Goal: Navigation & Orientation: Go to known website

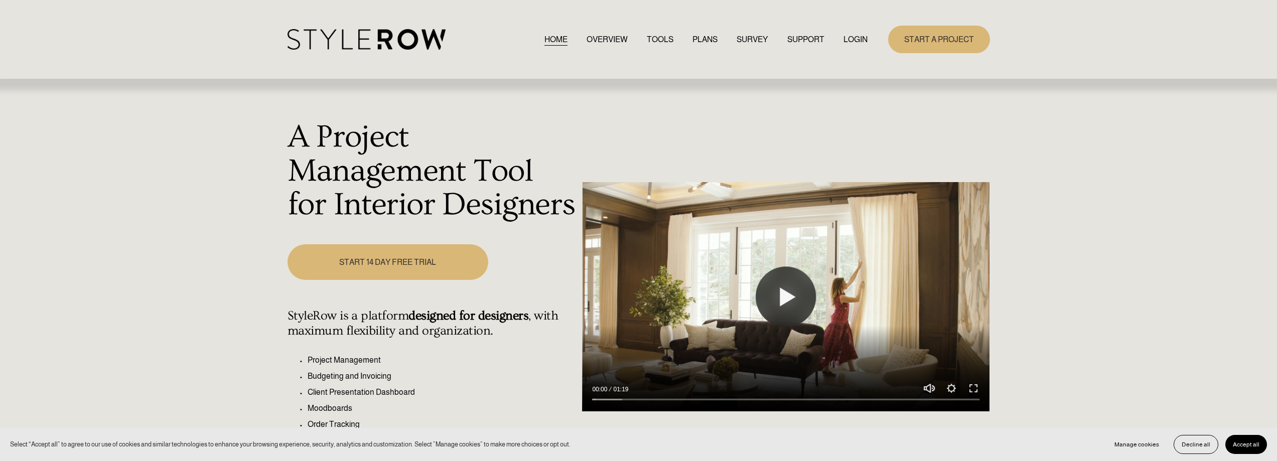
click at [856, 39] on link "LOGIN" at bounding box center [855, 40] width 24 height 14
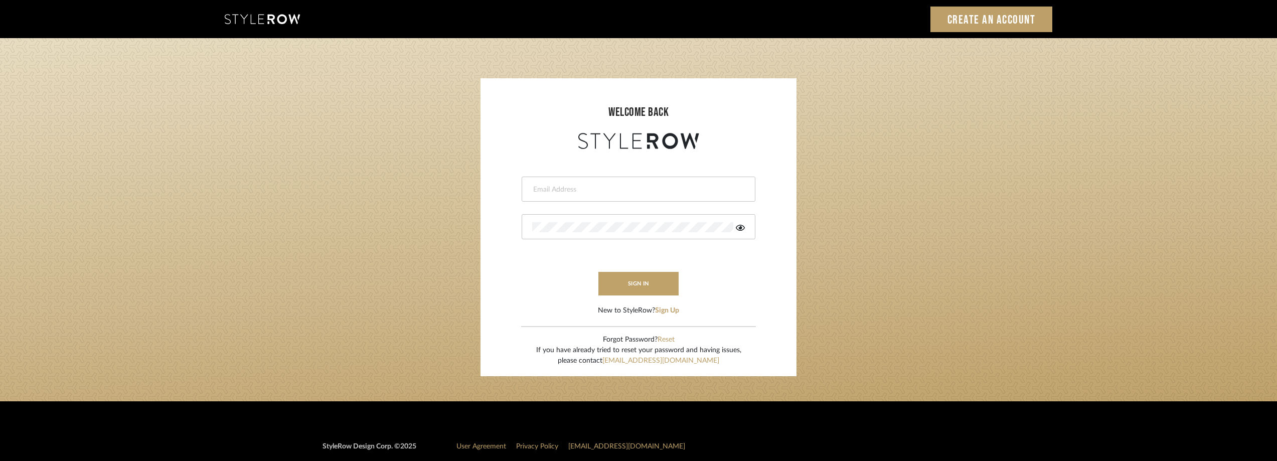
click at [603, 190] on input "email" at bounding box center [637, 190] width 210 height 10
type input "anela@studiodb.com"
click at [740, 231] on icon at bounding box center [740, 228] width 9 height 8
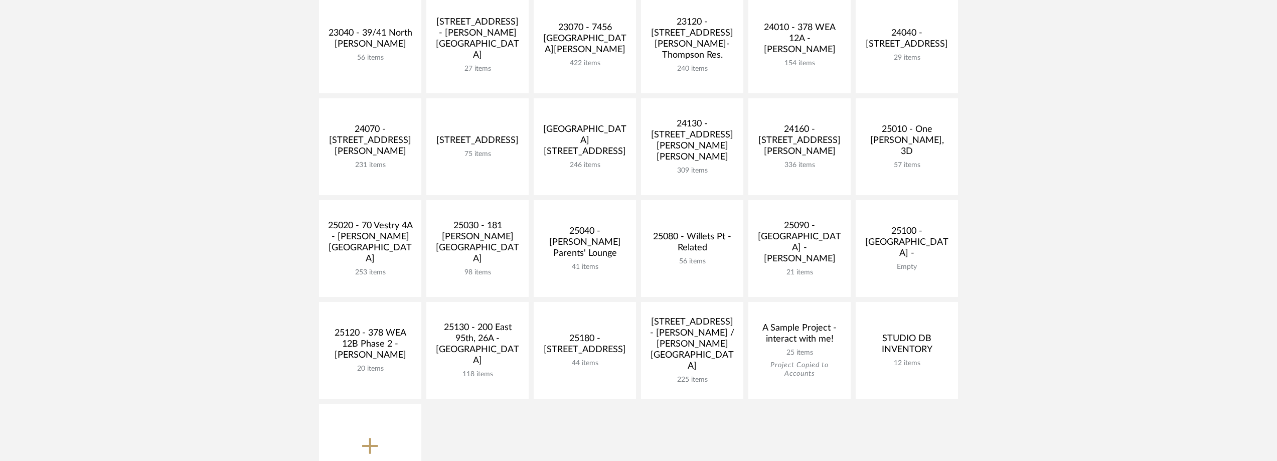
scroll to position [351, 0]
